Goal: Task Accomplishment & Management: Use online tool/utility

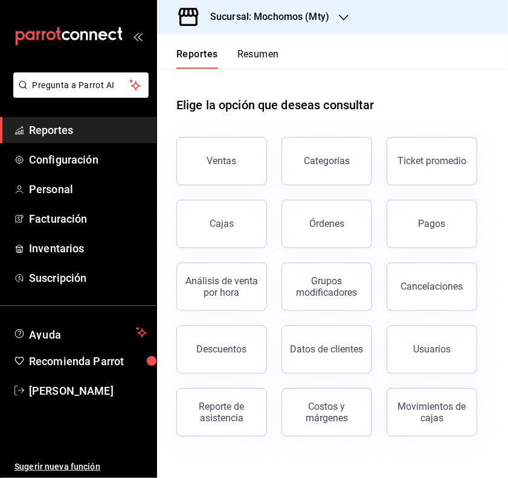
click at [426, 218] on div "Pagos" at bounding box center [431, 223] width 27 height 11
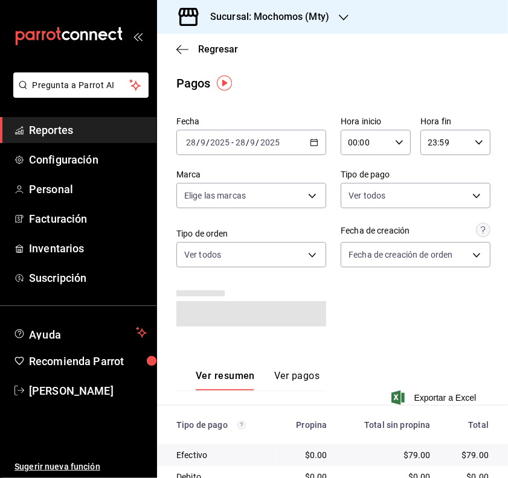
click at [310, 141] on icon "button" at bounding box center [314, 142] width 8 height 8
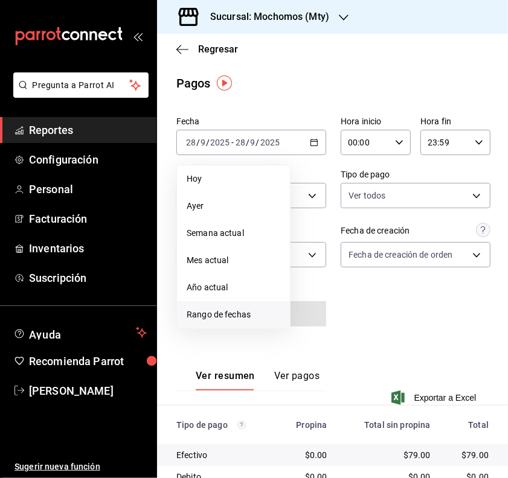
click at [234, 314] on span "Rango de fechas" at bounding box center [233, 314] width 94 height 13
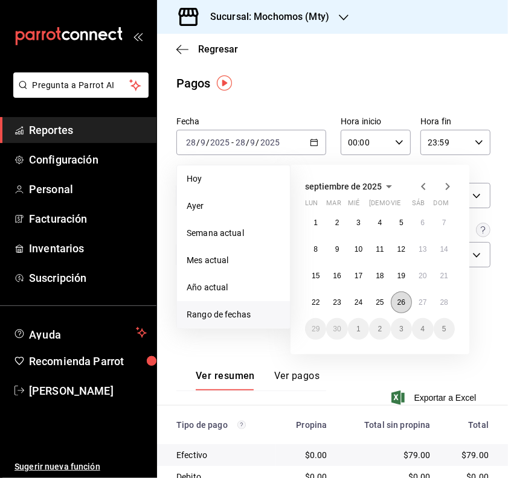
click at [399, 301] on abbr "26" at bounding box center [401, 302] width 8 height 8
click at [410, 299] on button "26" at bounding box center [400, 303] width 21 height 22
click at [419, 301] on abbr "27" at bounding box center [422, 302] width 8 height 8
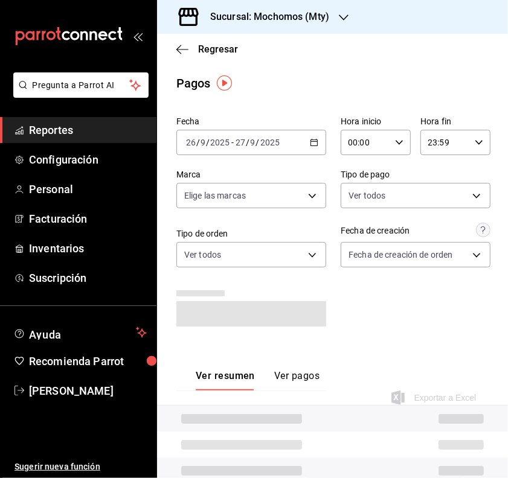
click at [300, 149] on div "[DATE] [DATE] - [DATE] [DATE]" at bounding box center [251, 142] width 150 height 25
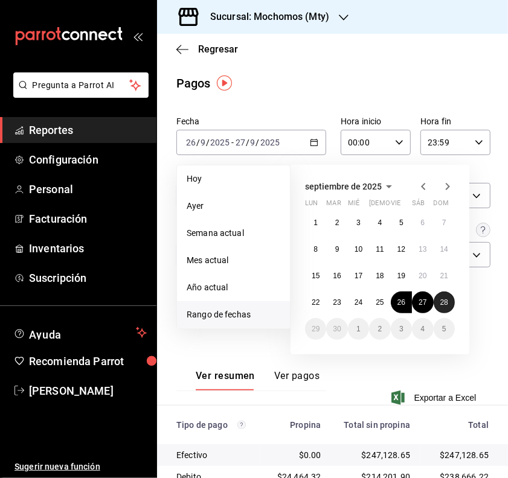
click at [444, 302] on abbr "28" at bounding box center [444, 302] width 8 height 8
click at [420, 298] on abbr "27" at bounding box center [422, 302] width 8 height 8
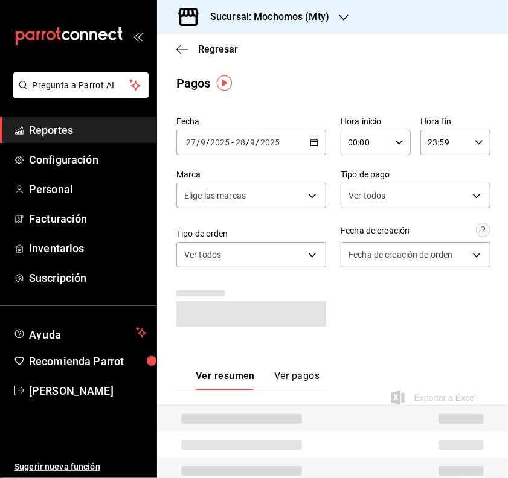
click at [375, 157] on div "Fecha [DATE] [DATE] - [DATE] [DATE] Hora inicio 00:00 Hora inicio Hora fin 23:5…" at bounding box center [332, 226] width 312 height 229
click at [378, 147] on input "00:00" at bounding box center [364, 142] width 49 height 24
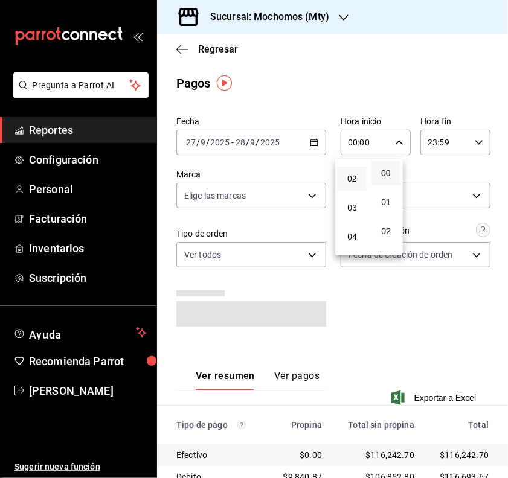
scroll to position [75, 0]
click at [357, 238] on span "05" at bounding box center [352, 243] width 14 height 10
type input "05:00"
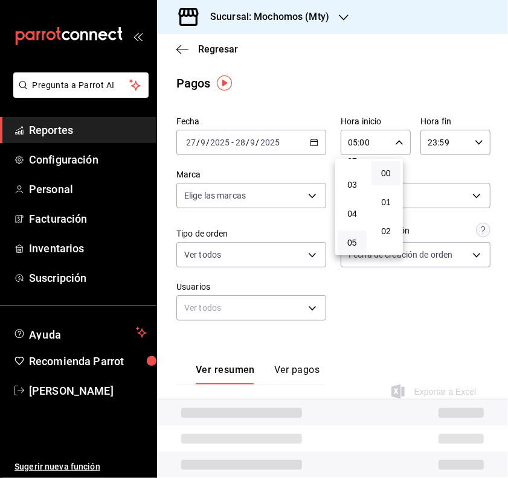
click at [409, 305] on div at bounding box center [254, 239] width 508 height 478
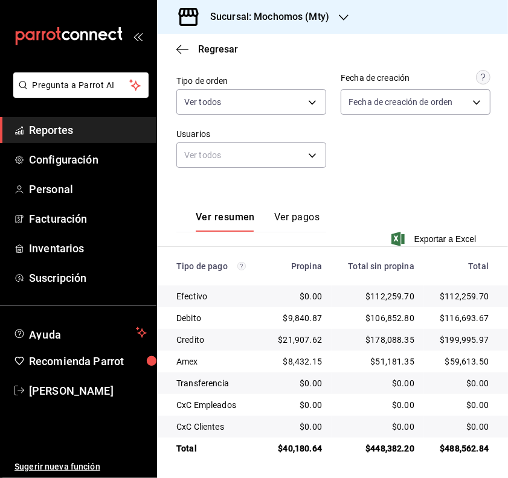
scroll to position [154, 0]
click at [284, 212] on button "Ver pagos" at bounding box center [296, 221] width 45 height 21
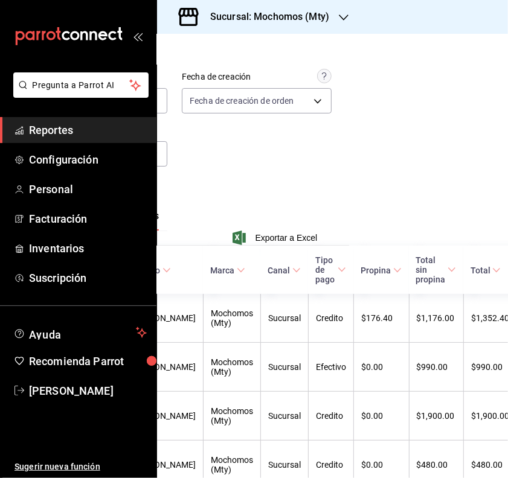
scroll to position [154, 172]
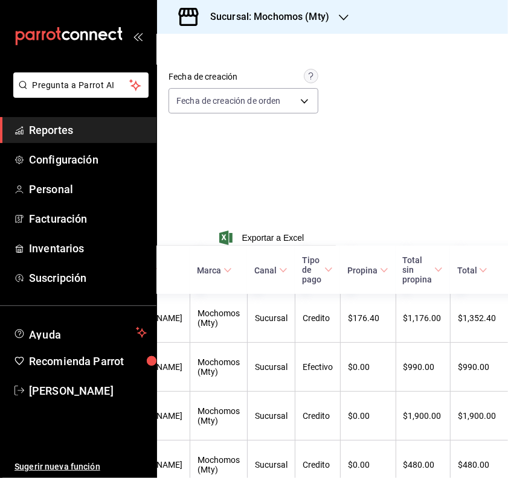
click at [302, 270] on span "Tipo de pago" at bounding box center [317, 269] width 31 height 29
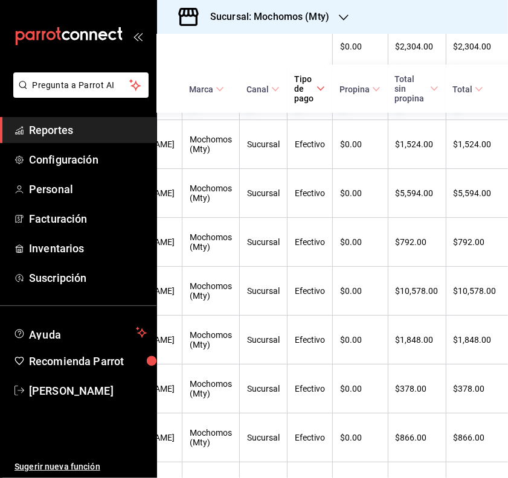
scroll to position [2208, 180]
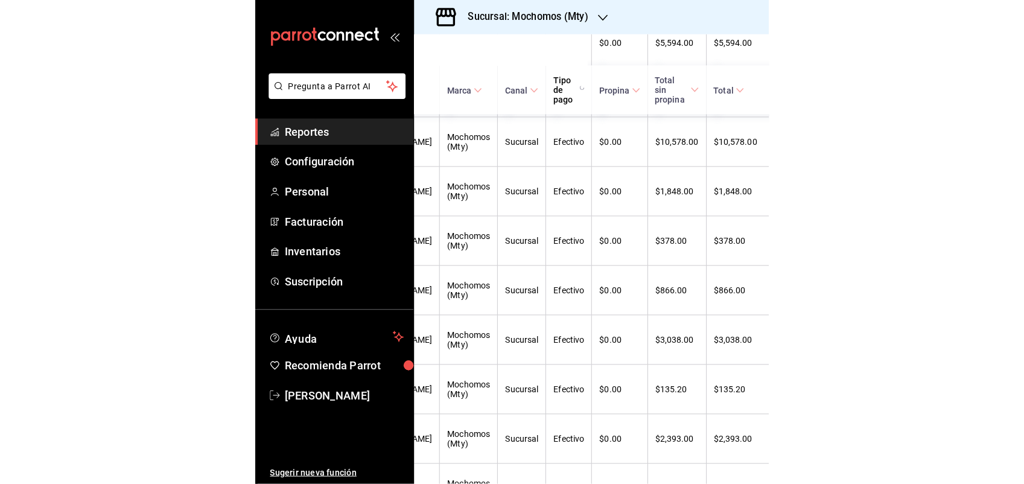
scroll to position [1682, 0]
